Goal: Task Accomplishment & Management: Use online tool/utility

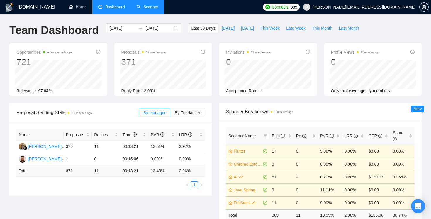
click at [149, 9] on link "Scanner" at bounding box center [148, 6] width 22 height 5
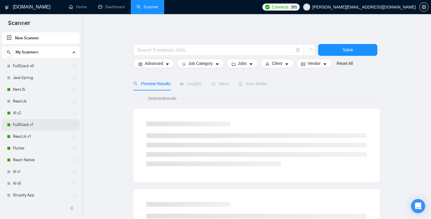
click at [41, 125] on link "FullStack v1" at bounding box center [41, 125] width 56 height 12
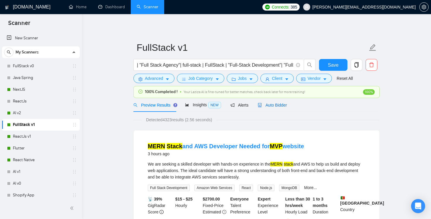
click at [267, 107] on span "Auto Bidder" at bounding box center [272, 105] width 29 height 5
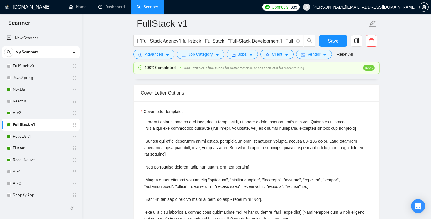
scroll to position [9, 0]
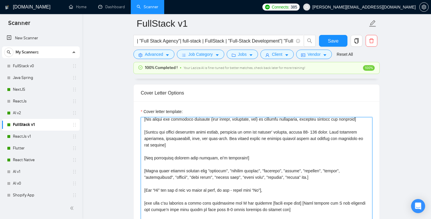
click at [261, 143] on textarea "Cover letter template:" at bounding box center [256, 183] width 231 height 132
